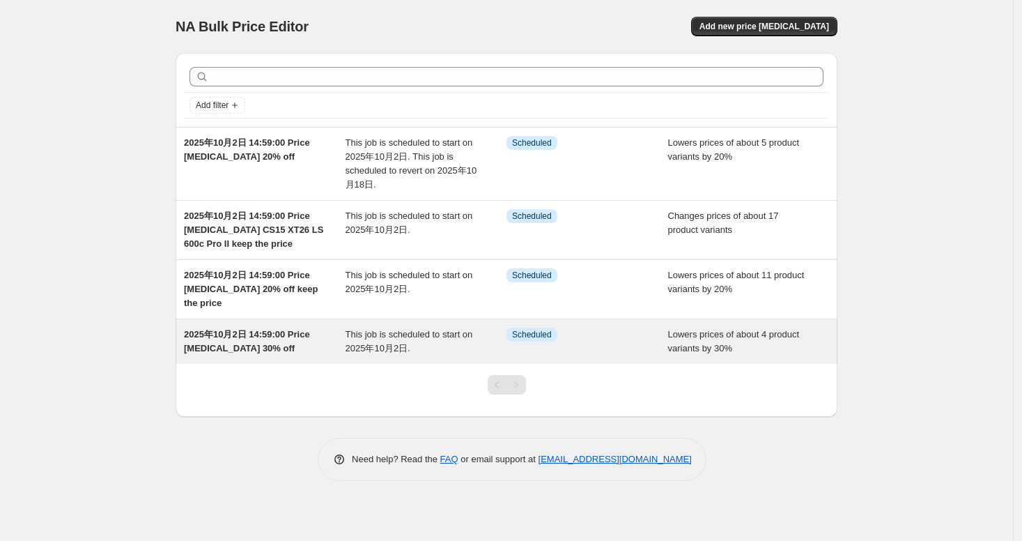
click at [585, 348] on div "Info Scheduled" at bounding box center [587, 341] width 162 height 28
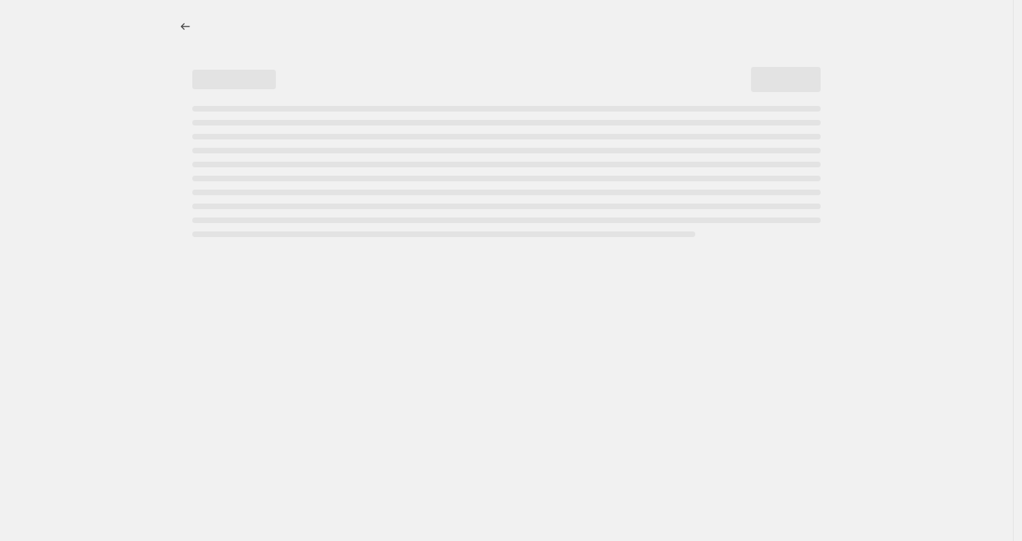
select select "percentage"
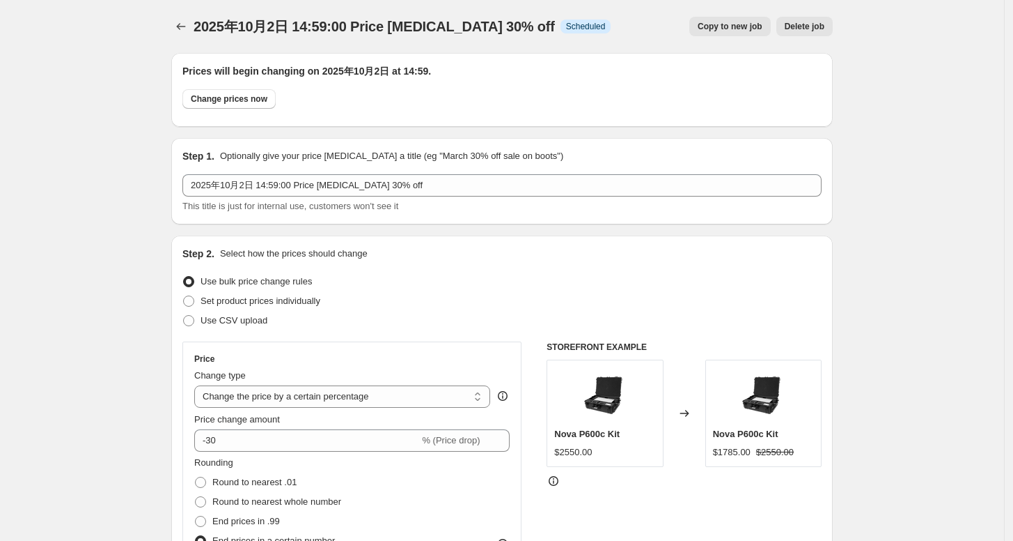
select select "tag"
click at [186, 22] on icon "Price change jobs" at bounding box center [181, 27] width 14 height 14
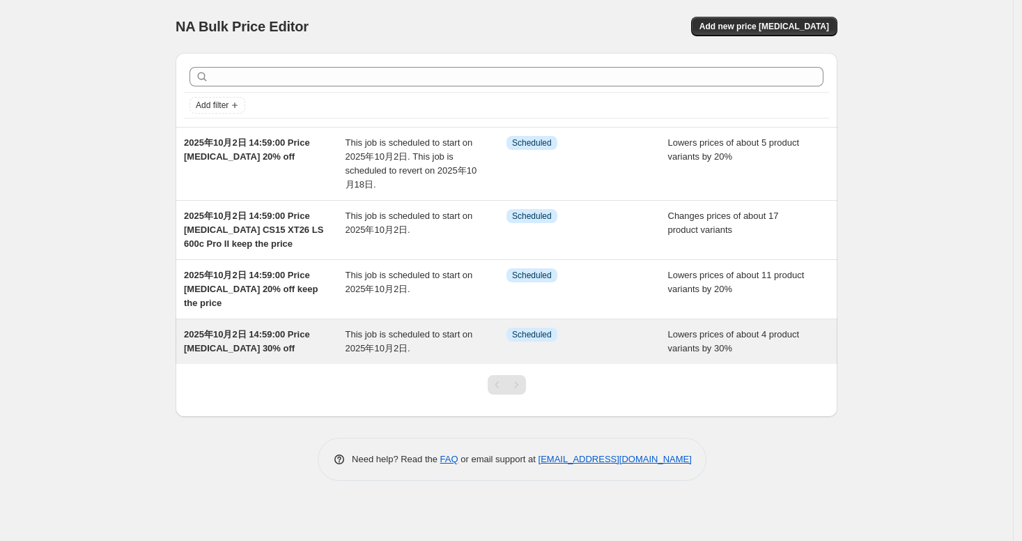
click at [608, 344] on div "Info Scheduled" at bounding box center [587, 341] width 162 height 28
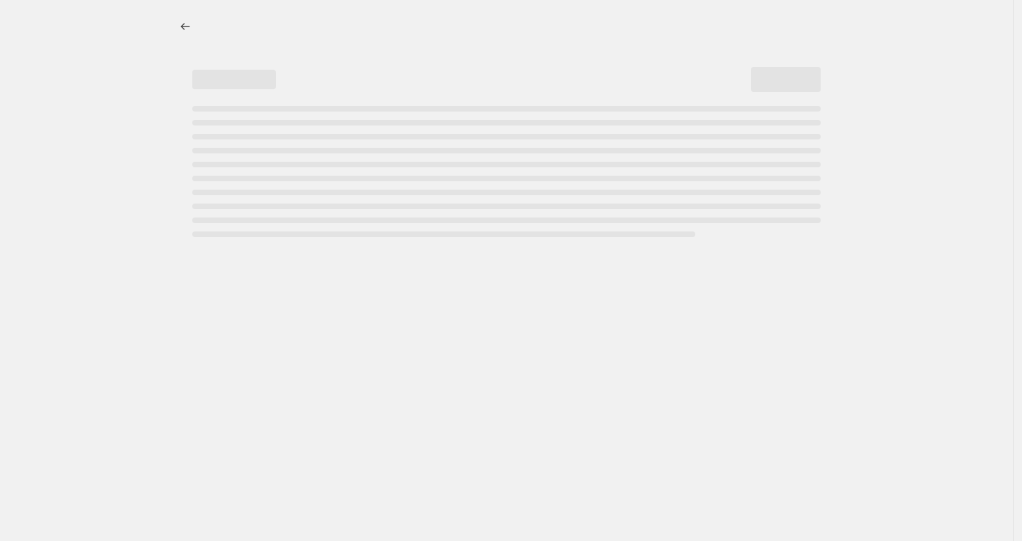
select select "percentage"
select select "tag"
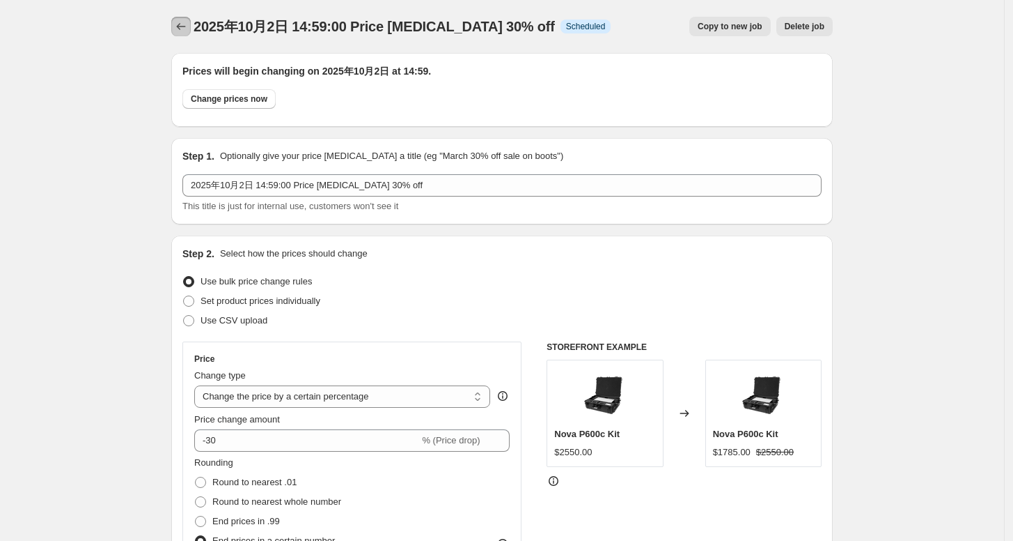
click at [184, 17] on button "Price change jobs" at bounding box center [181, 27] width 20 height 20
